Goal: Contribute content

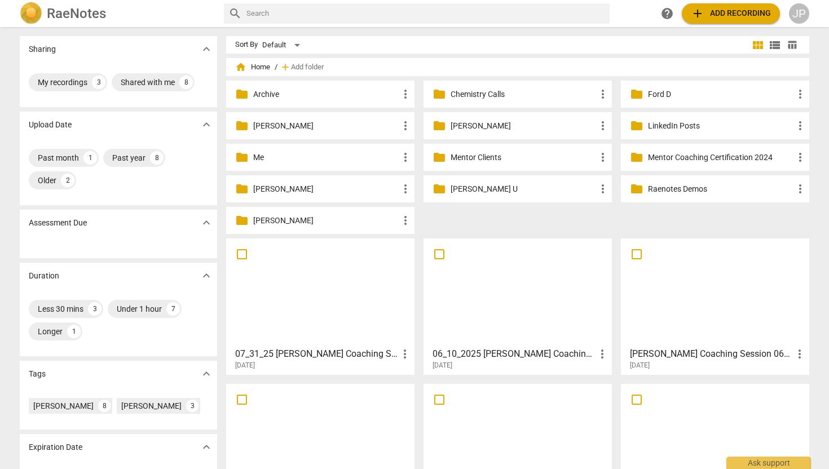
click at [279, 124] on p "[PERSON_NAME]" at bounding box center [325, 126] width 145 height 12
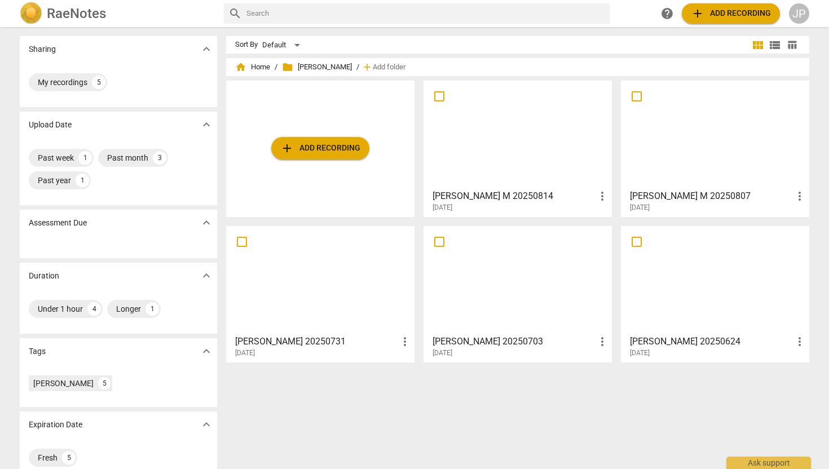
click at [318, 147] on span "add Add recording" at bounding box center [320, 149] width 80 height 14
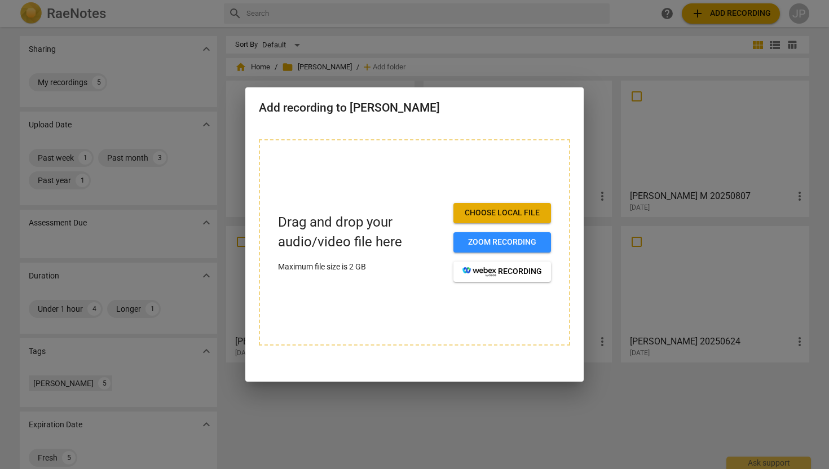
click at [647, 184] on div at bounding box center [414, 234] width 829 height 469
